Goal: Register for event/course

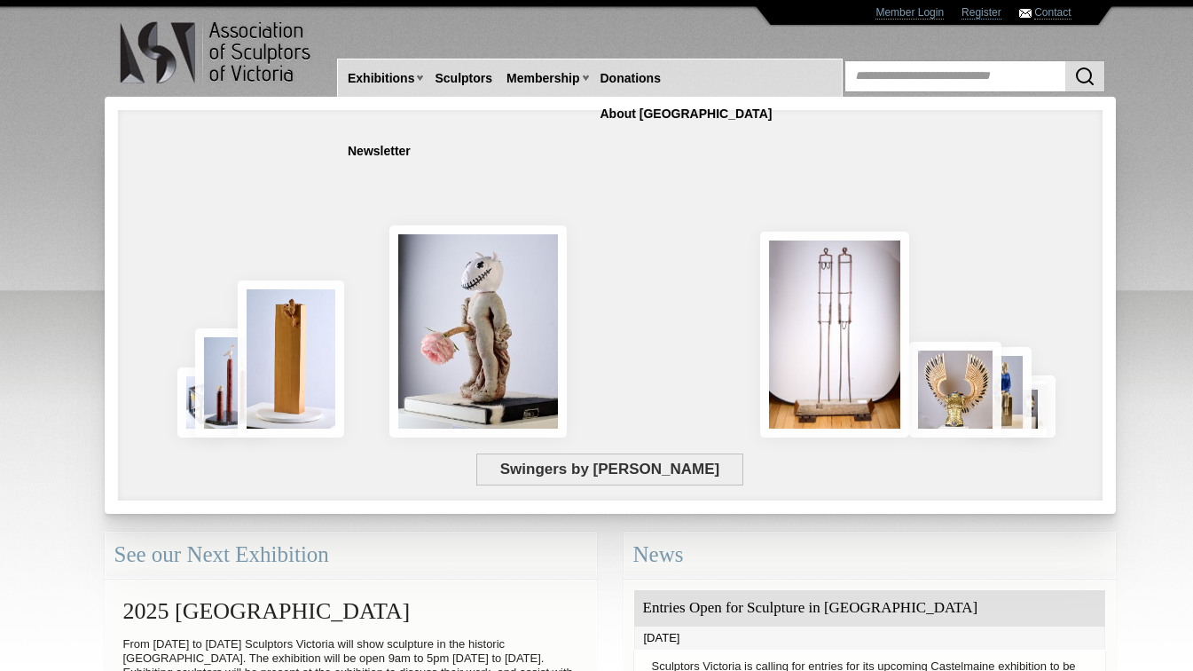
scroll to position [311, 0]
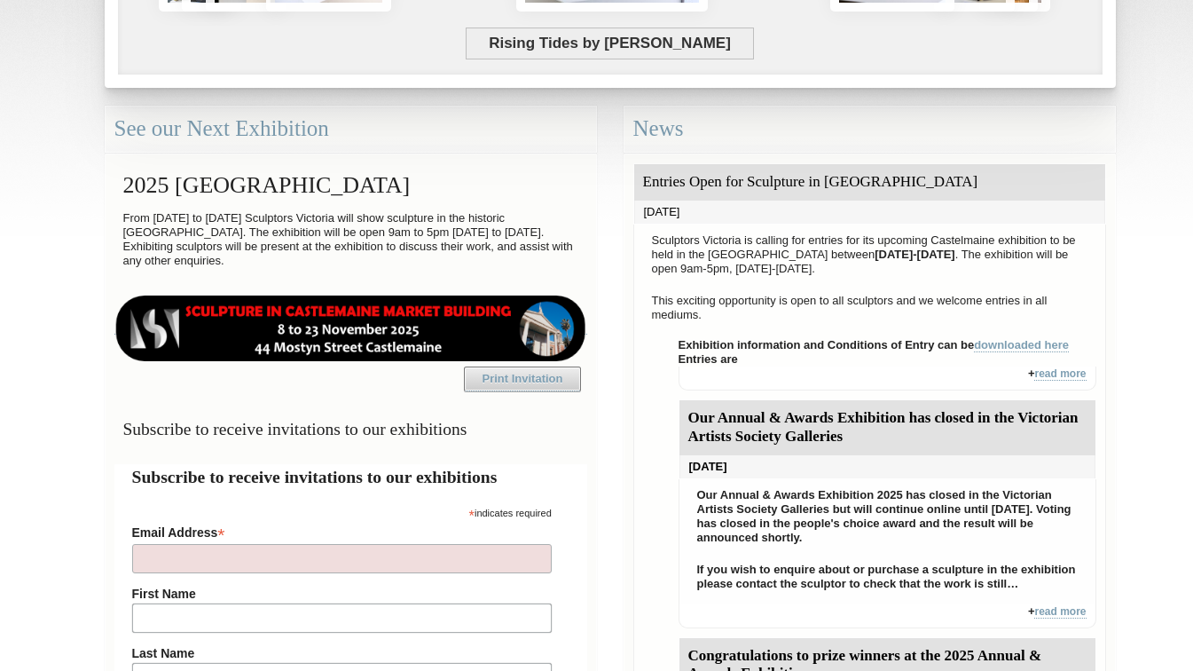
scroll to position [425, 0]
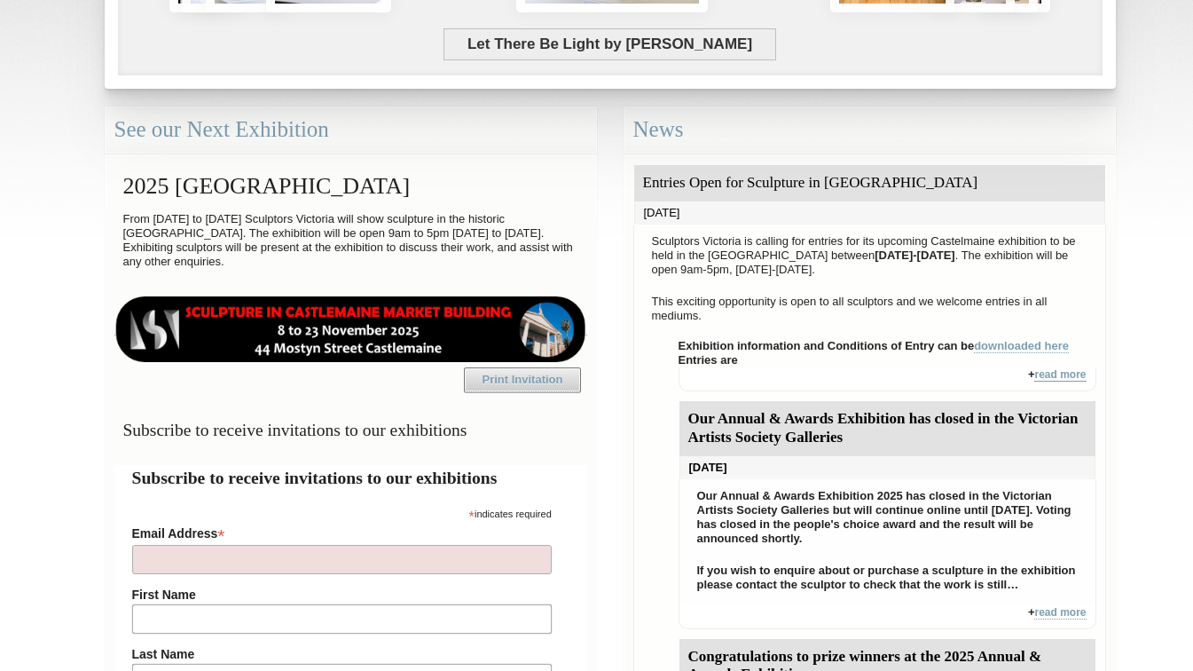
click at [1061, 378] on link "read more" at bounding box center [1059, 374] width 51 height 13
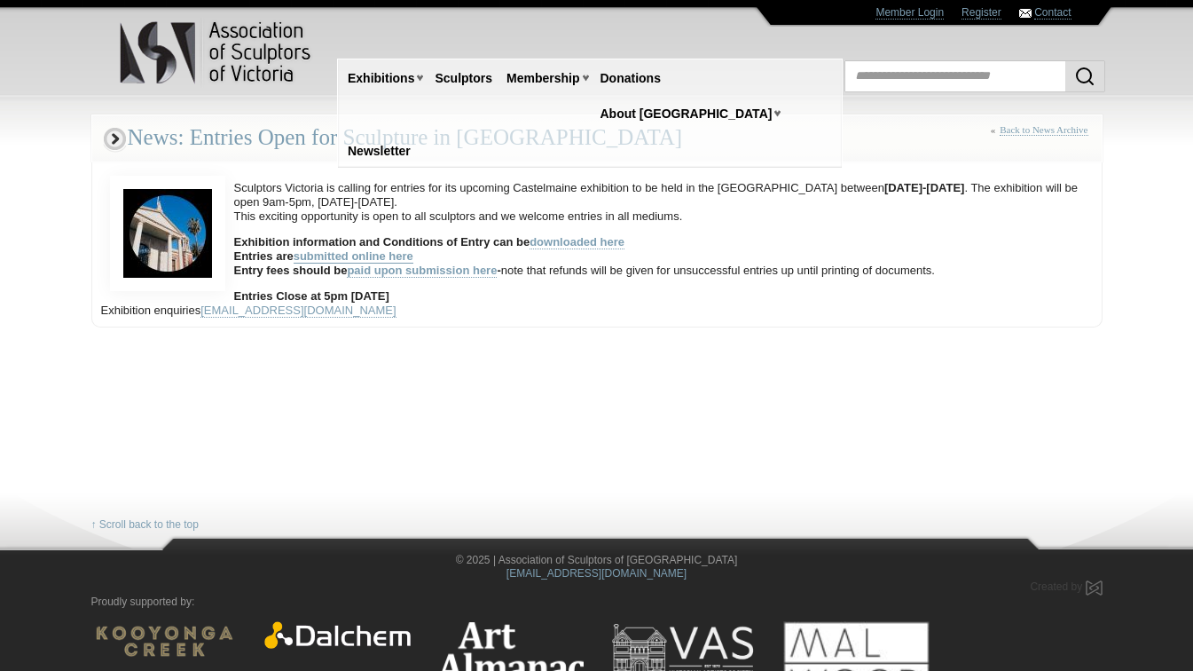
click at [379, 255] on link "submitted online here" at bounding box center [354, 256] width 120 height 14
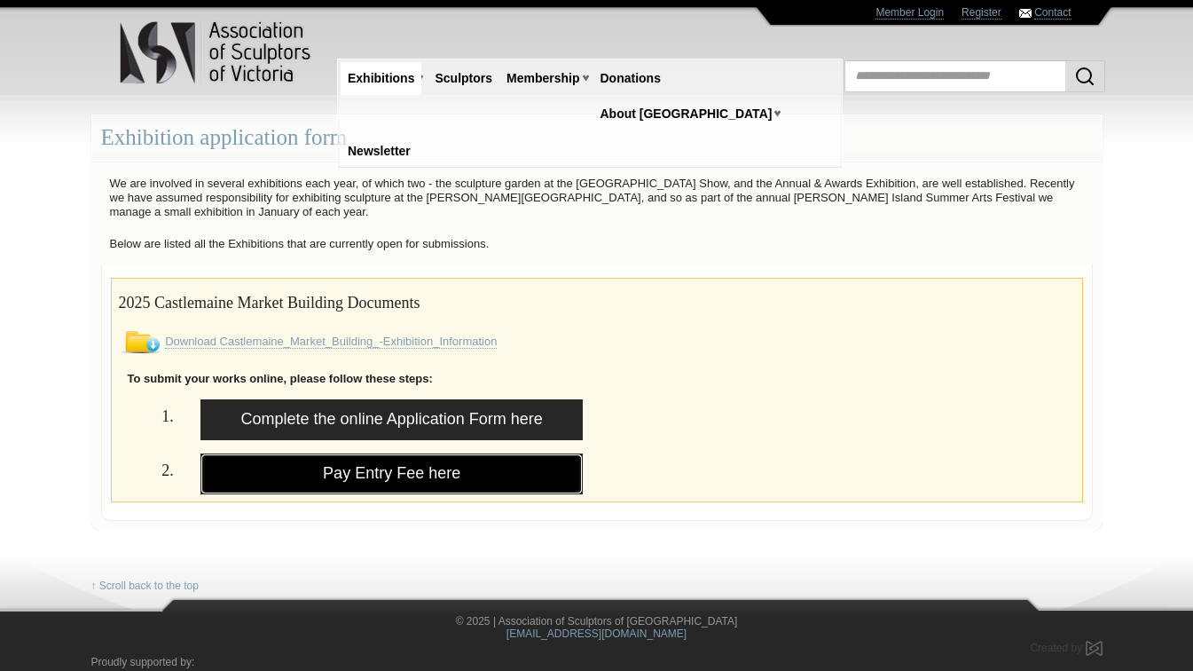
click at [381, 468] on link "Pay Entry Fee here" at bounding box center [392, 473] width 383 height 41
